Goal: Task Accomplishment & Management: Manage account settings

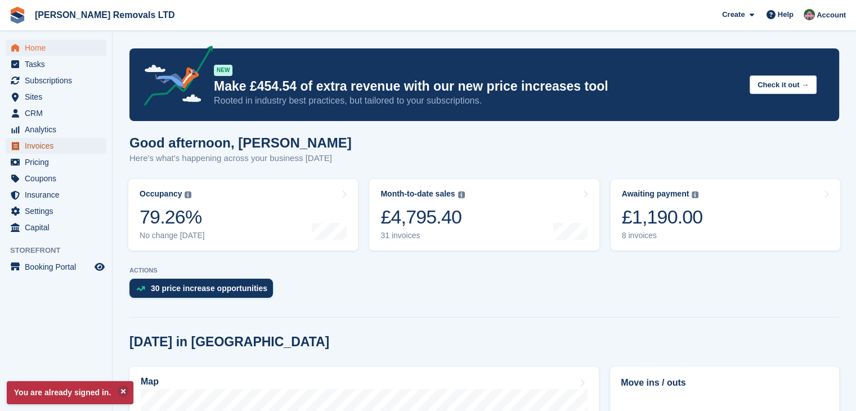
click at [32, 147] on span "Invoices" at bounding box center [59, 146] width 68 height 16
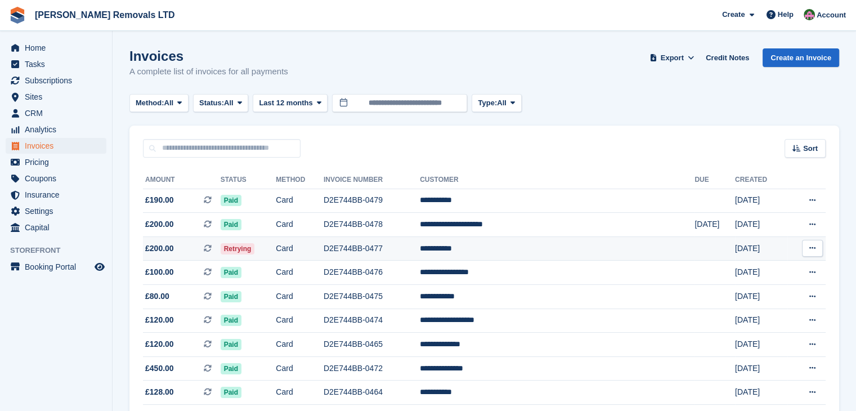
click at [420, 244] on td "D2E744BB-0477" at bounding box center [372, 248] width 96 height 24
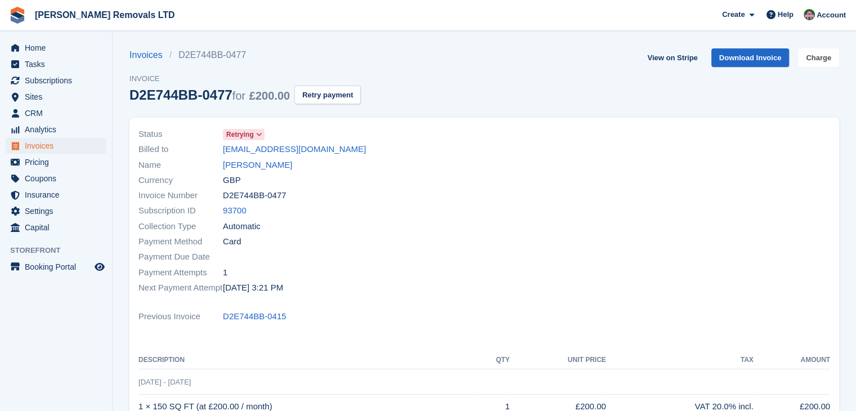
click at [815, 59] on link "Charge" at bounding box center [818, 57] width 41 height 19
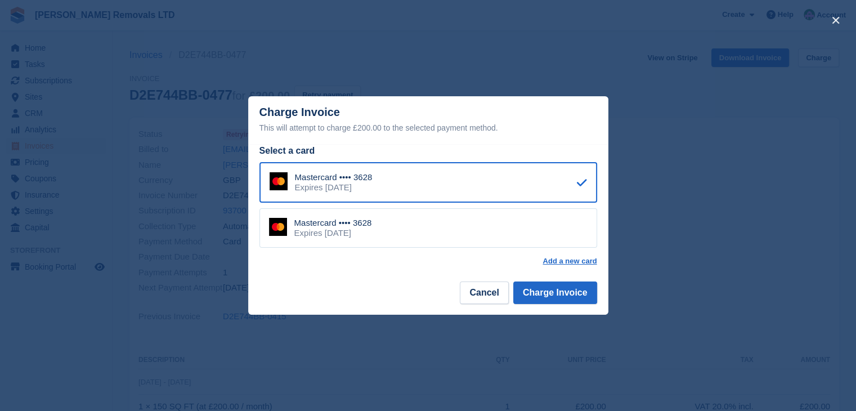
click at [450, 231] on div "Mastercard •••• 3628 Expires August 2026" at bounding box center [428, 227] width 338 height 39
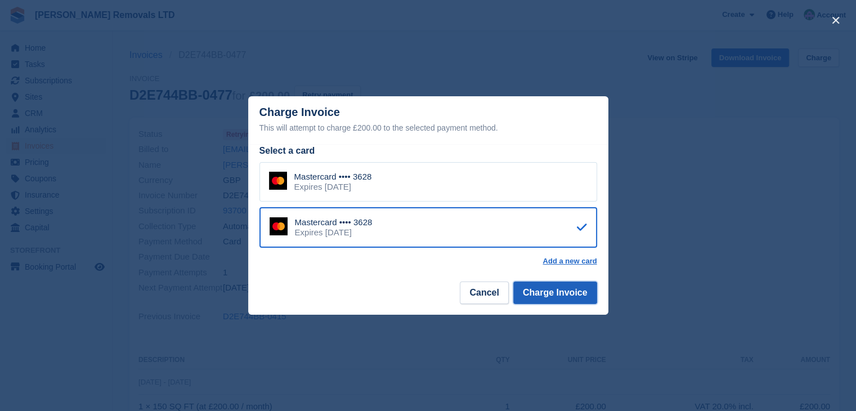
click at [577, 295] on button "Charge Invoice" at bounding box center [555, 292] width 84 height 23
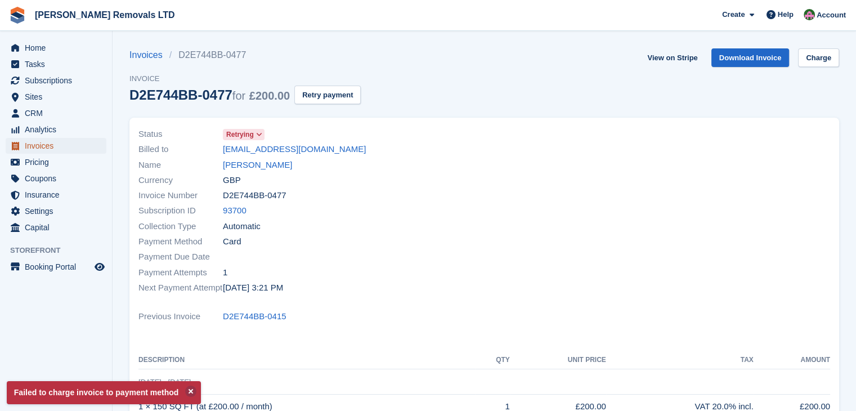
click at [36, 147] on span "Invoices" at bounding box center [59, 146] width 68 height 16
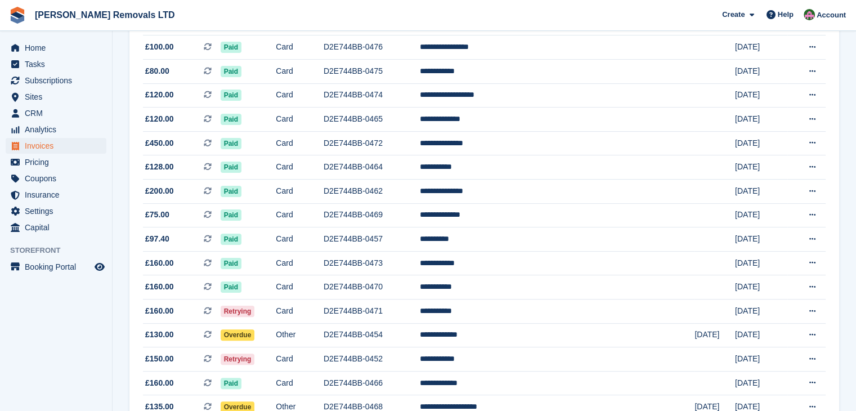
scroll to position [281, 0]
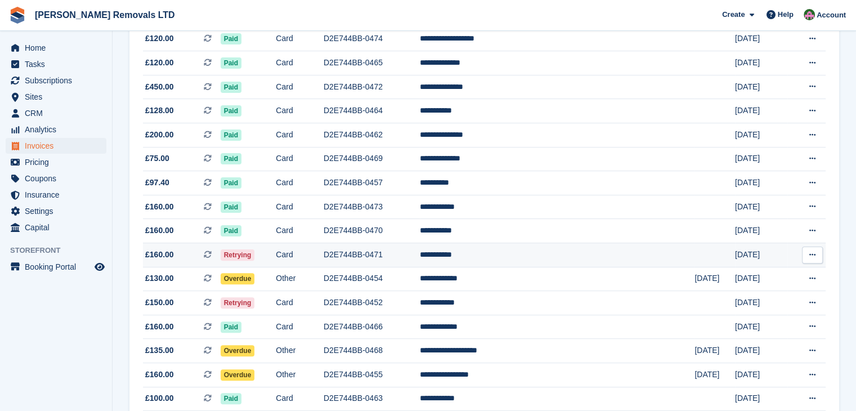
click at [420, 257] on td "D2E744BB-0471" at bounding box center [372, 255] width 96 height 24
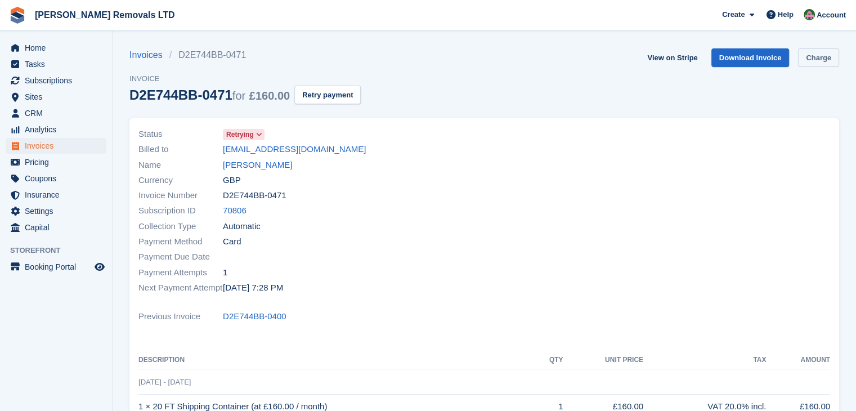
click at [826, 61] on link "Charge" at bounding box center [818, 57] width 41 height 19
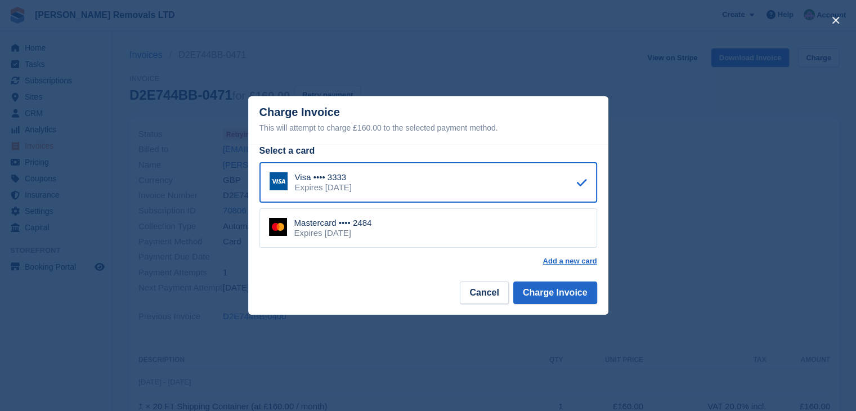
click at [435, 245] on div "Mastercard •••• 2484 Expires June 2030" at bounding box center [428, 227] width 338 height 39
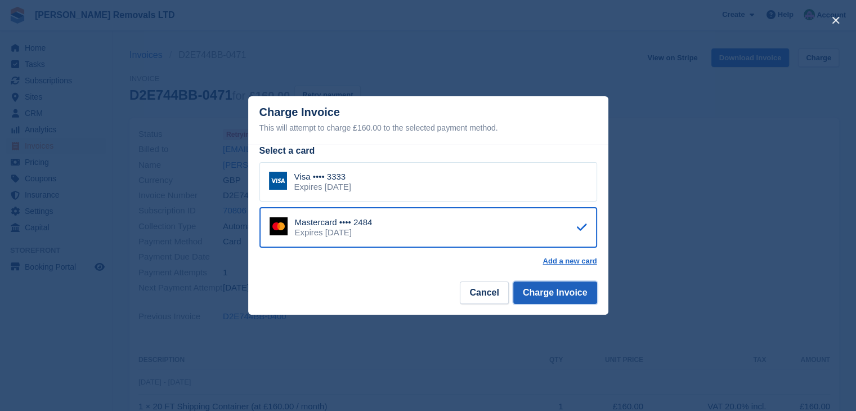
click at [565, 290] on button "Charge Invoice" at bounding box center [555, 292] width 84 height 23
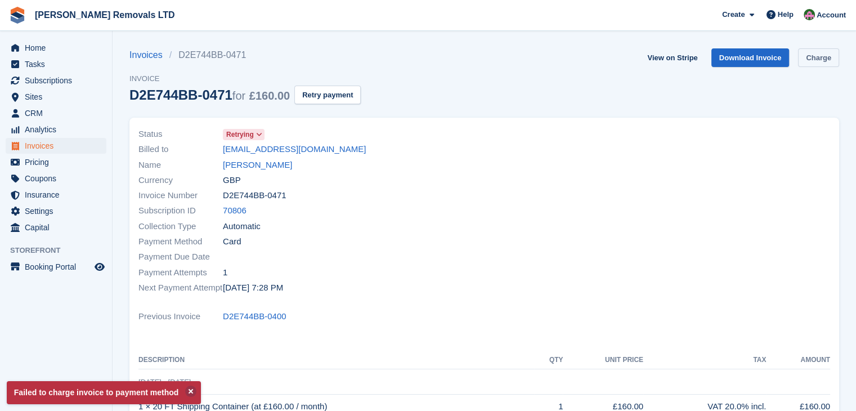
click at [828, 60] on link "Charge" at bounding box center [818, 57] width 41 height 19
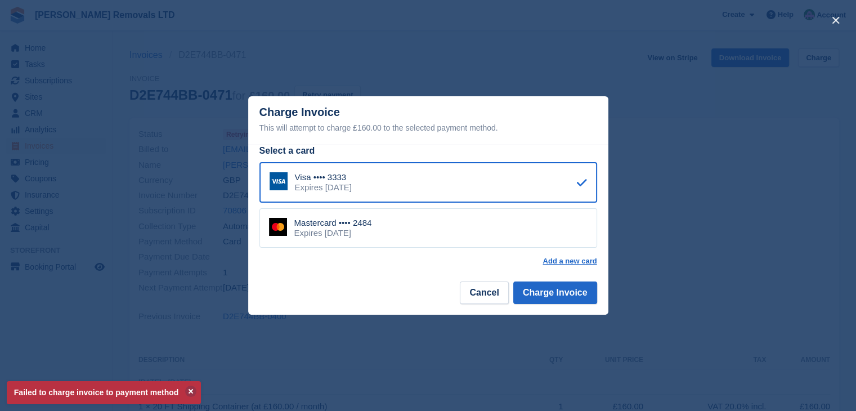
click at [403, 184] on div "Visa •••• 3333 Expires November 2027" at bounding box center [428, 182] width 338 height 41
click at [540, 298] on button "Charge Invoice" at bounding box center [555, 292] width 84 height 23
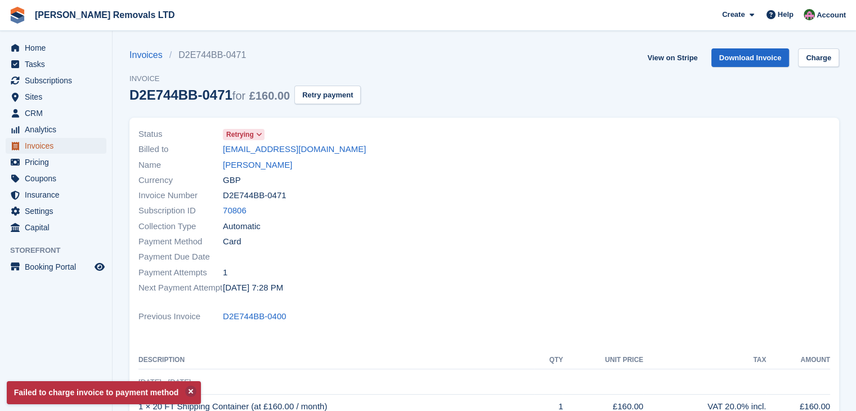
click at [39, 149] on span "Invoices" at bounding box center [59, 146] width 68 height 16
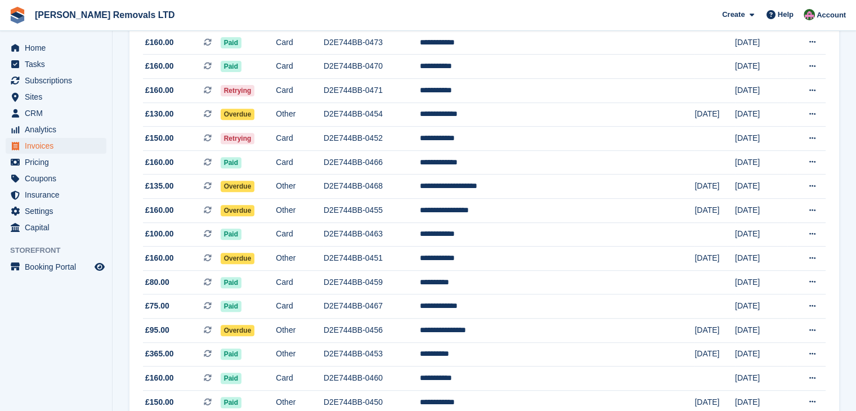
scroll to position [450, 0]
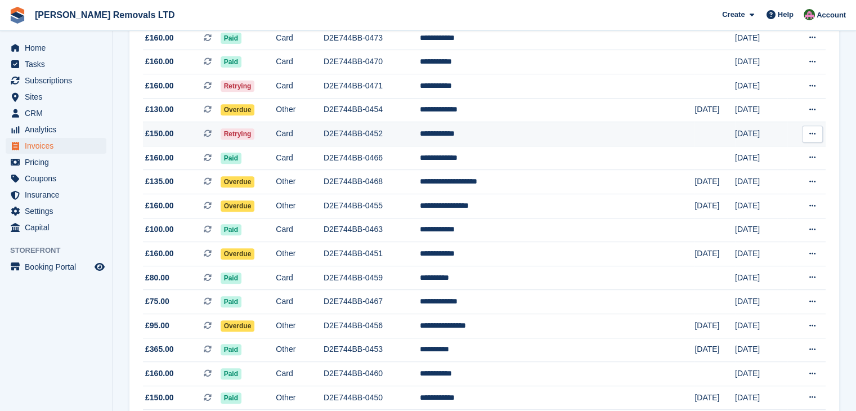
click at [420, 138] on td "D2E744BB-0452" at bounding box center [372, 134] width 96 height 24
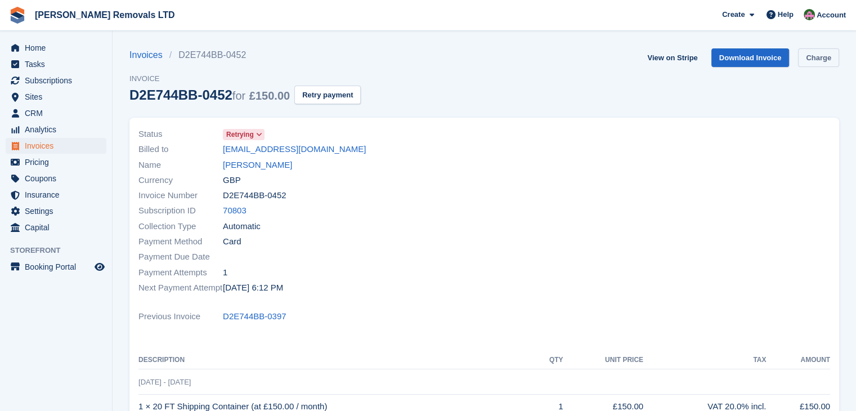
click at [817, 63] on link "Charge" at bounding box center [818, 57] width 41 height 19
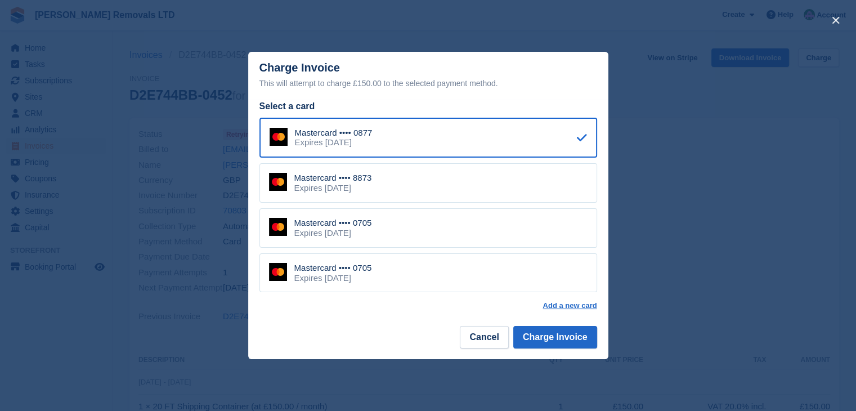
click at [342, 273] on div "Expires [DATE]" at bounding box center [333, 278] width 78 height 10
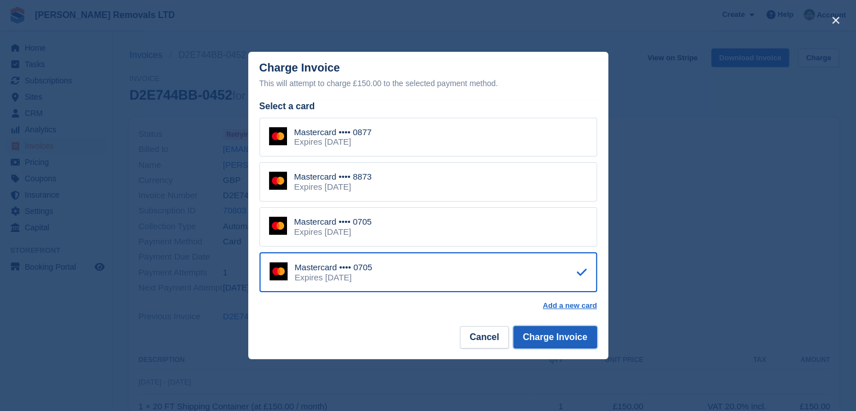
click at [548, 336] on button "Charge Invoice" at bounding box center [555, 337] width 84 height 23
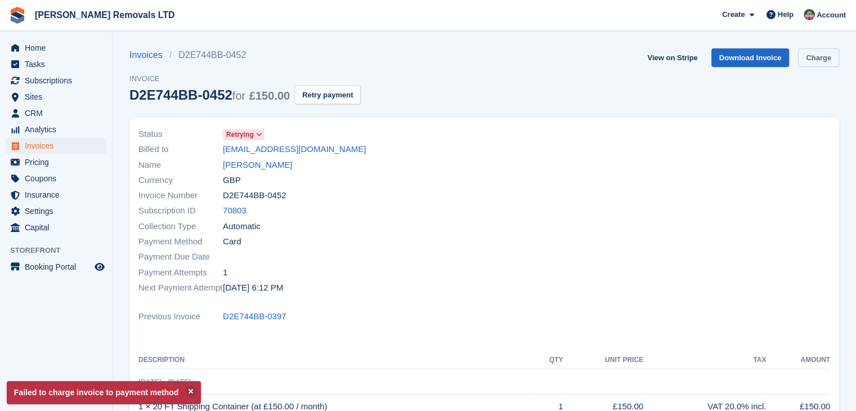
click at [810, 52] on link "Charge" at bounding box center [818, 57] width 41 height 19
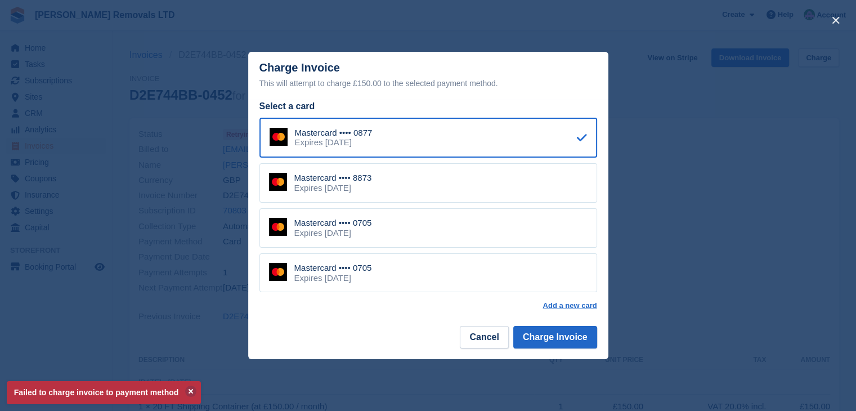
click at [438, 184] on div "Mastercard •••• 8873 Expires [DATE]" at bounding box center [428, 182] width 338 height 39
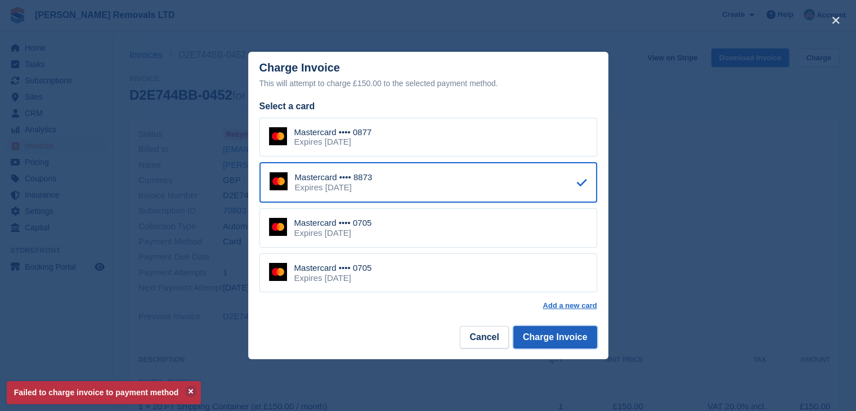
click at [551, 335] on button "Charge Invoice" at bounding box center [555, 337] width 84 height 23
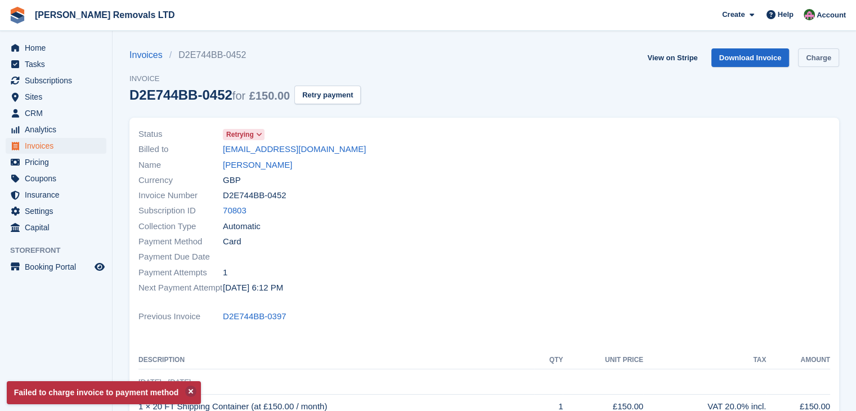
click at [824, 54] on link "Charge" at bounding box center [818, 57] width 41 height 19
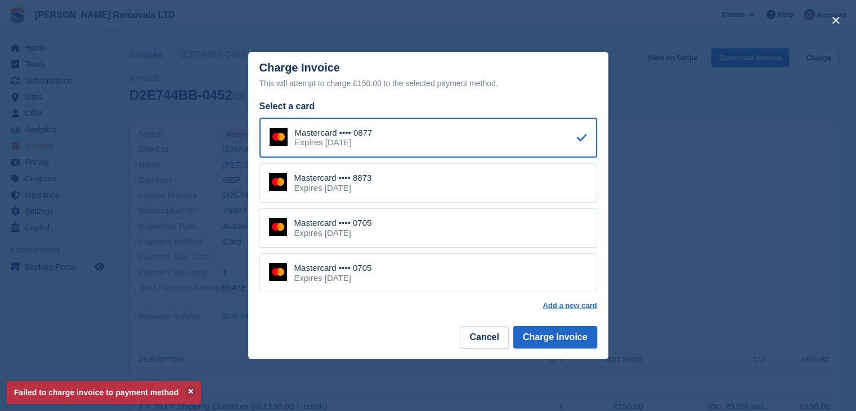
click at [393, 128] on div "Mastercard •••• 0877 Expires April 2029" at bounding box center [428, 138] width 338 height 41
click at [567, 335] on button "Charge Invoice" at bounding box center [555, 337] width 84 height 23
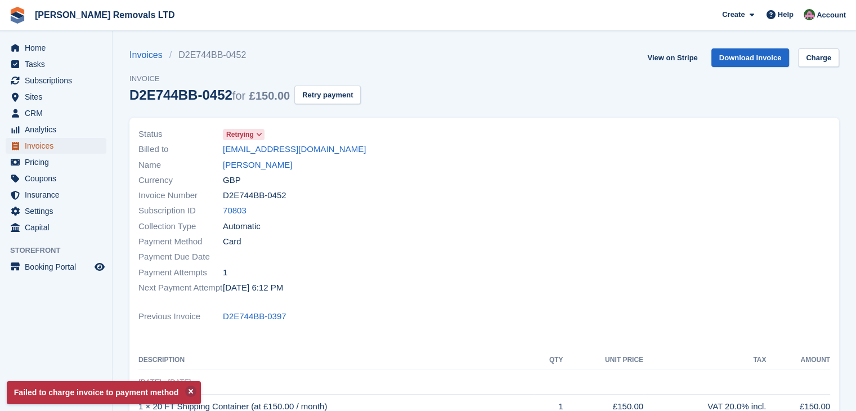
click at [38, 146] on span "Invoices" at bounding box center [59, 146] width 68 height 16
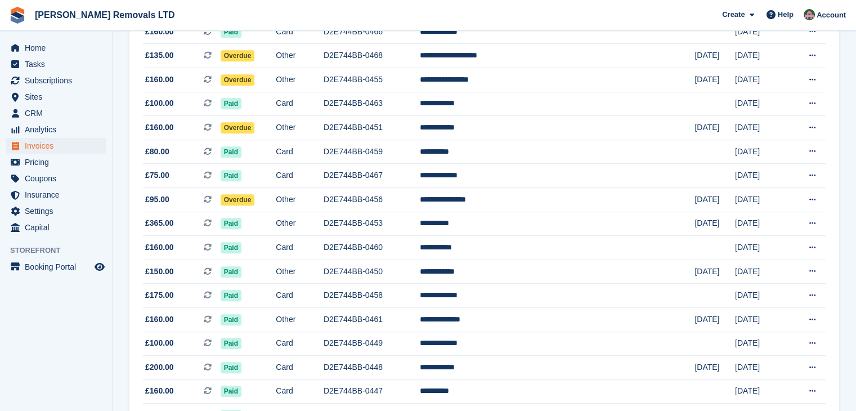
scroll to position [419, 0]
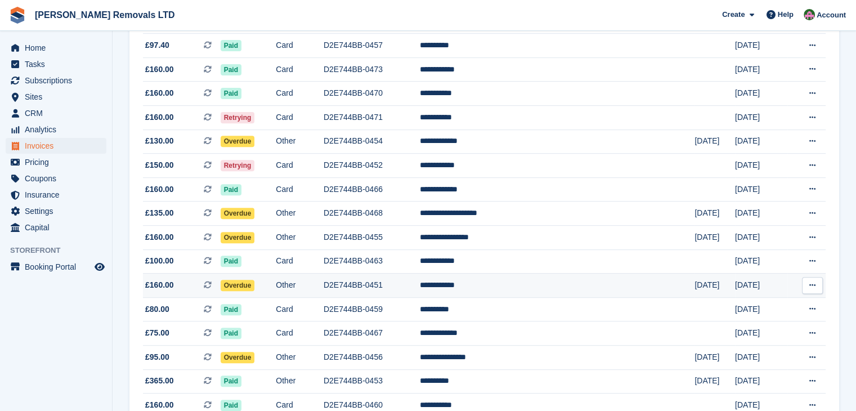
click at [420, 278] on td "D2E744BB-0451" at bounding box center [372, 285] width 96 height 24
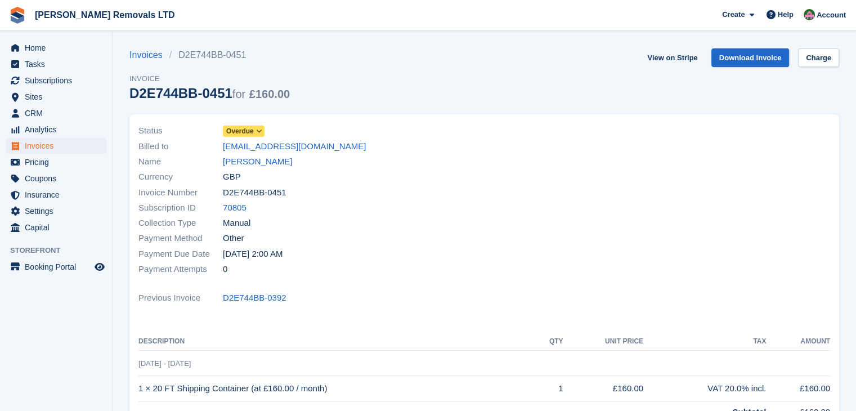
drag, startPoint x: 223, startPoint y: 91, endPoint x: 158, endPoint y: 98, distance: 65.6
click at [158, 98] on div "D2E744BB-0451 for £160.00" at bounding box center [209, 93] width 160 height 15
drag, startPoint x: 224, startPoint y: 94, endPoint x: 131, endPoint y: 98, distance: 92.9
click at [131, 98] on div "D2E744BB-0451 for £160.00" at bounding box center [209, 93] width 160 height 15
copy div "D2E744BB-0451"
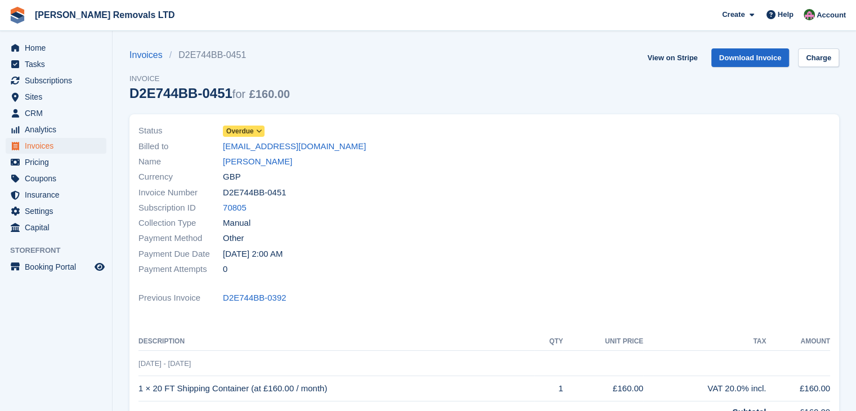
click at [245, 131] on span "Overdue" at bounding box center [240, 131] width 28 height 10
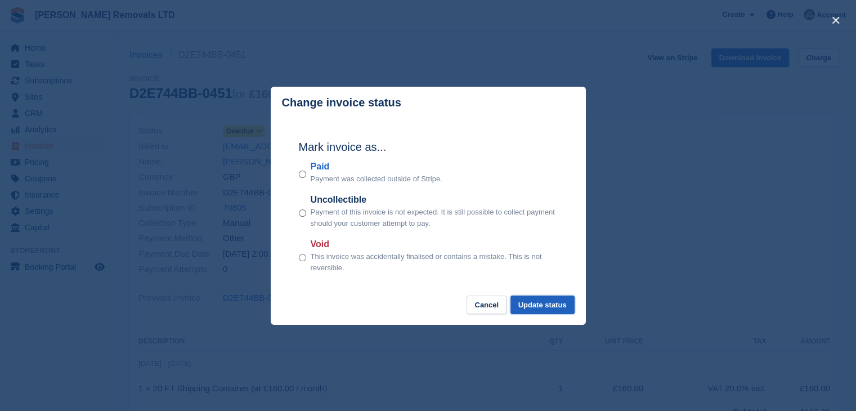
click at [522, 303] on button "Update status" at bounding box center [542, 304] width 64 height 19
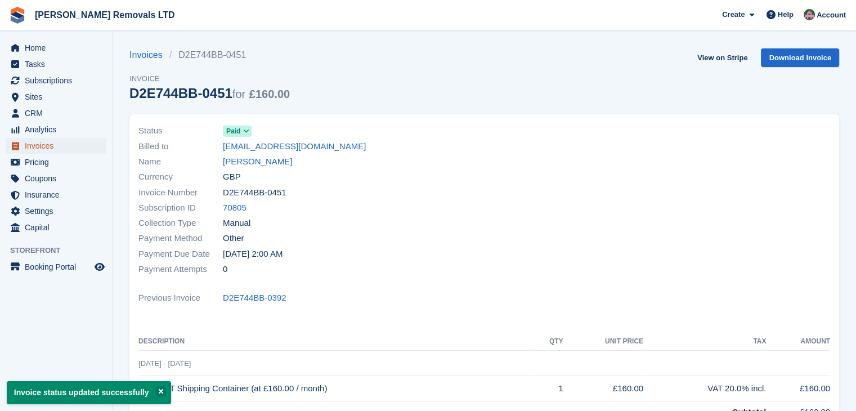
click at [38, 146] on span "Invoices" at bounding box center [59, 146] width 68 height 16
